Goal: Check status

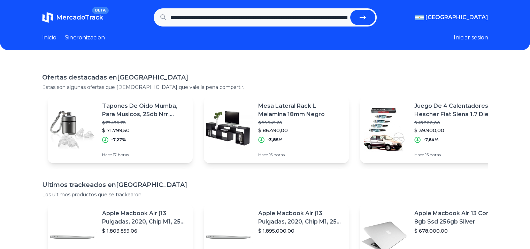
scroll to position [0, 1494]
click at [350, 10] on button "submit" at bounding box center [362, 17] width 25 height 15
type input "**********"
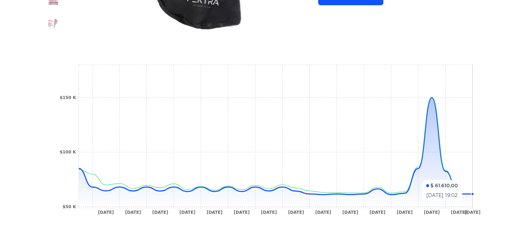
scroll to position [263, 0]
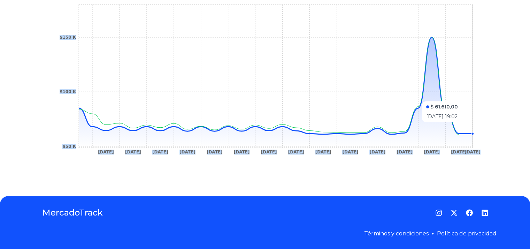
drag, startPoint x: 454, startPoint y: 130, endPoint x: 469, endPoint y: 125, distance: 15.5
click at [469, 125] on icon "22 Dec 24 29 Dec 24 5 Jan 25 12 Jan 25 19 Jan 25 26 Jan 25 2 Feb 25 9 Feb 25 16…" at bounding box center [265, 81] width 418 height 157
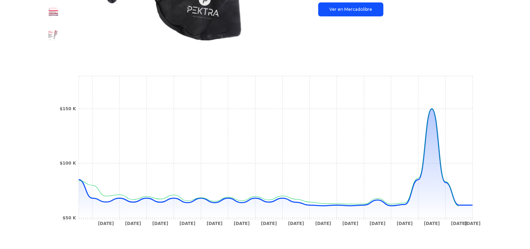
scroll to position [89, 0]
